Goal: Information Seeking & Learning: Learn about a topic

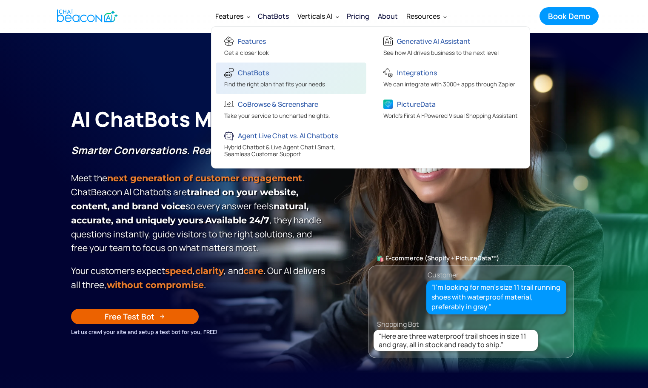
click at [251, 71] on div "ChatBots" at bounding box center [253, 73] width 31 height 12
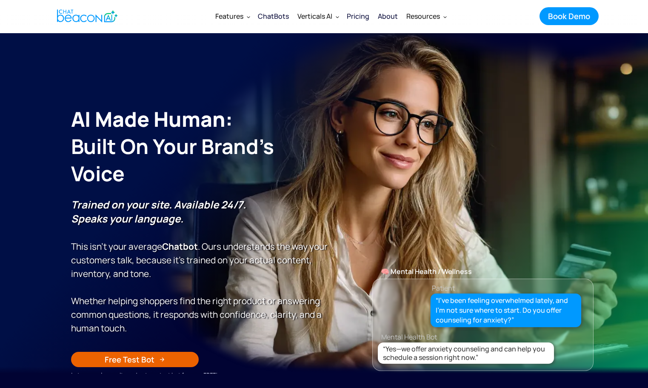
click at [361, 17] on div "Pricing" at bounding box center [358, 16] width 23 height 12
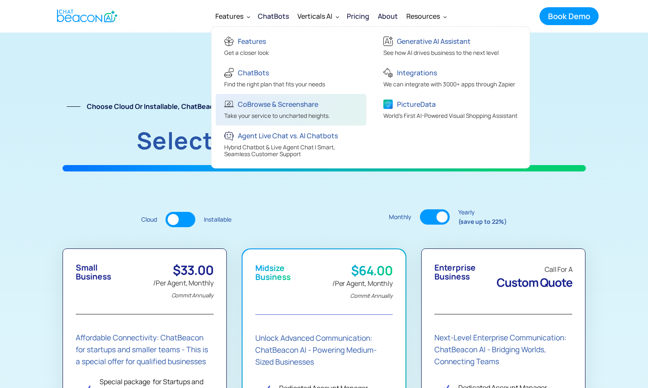
click at [255, 106] on div "CoBrowse & Screenshare" at bounding box center [278, 104] width 80 height 12
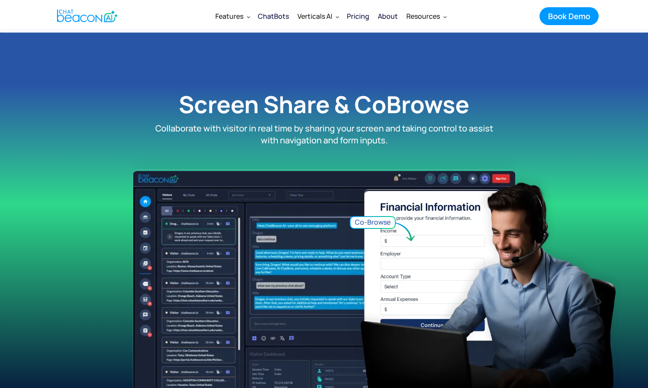
click at [258, 109] on h1 "Screen Share & CoBrowse" at bounding box center [324, 105] width 340 height 28
click at [354, 15] on div "Pricing" at bounding box center [358, 16] width 23 height 12
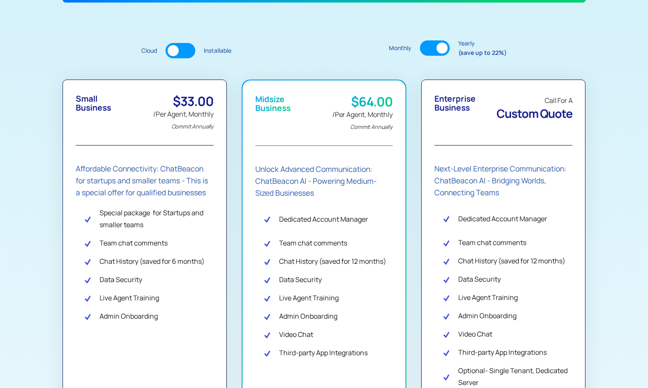
scroll to position [169, 0]
